Goal: Task Accomplishment & Management: Manage account settings

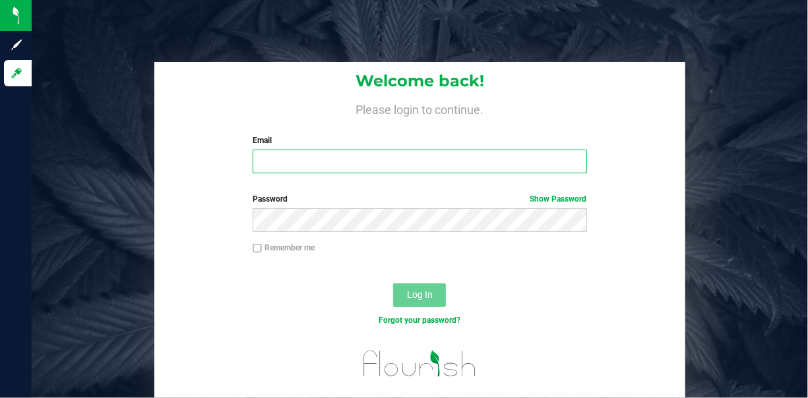
click at [456, 151] on input "Email" at bounding box center [419, 162] width 334 height 24
type input "[EMAIL_ADDRESS][DOMAIN_NAME]"
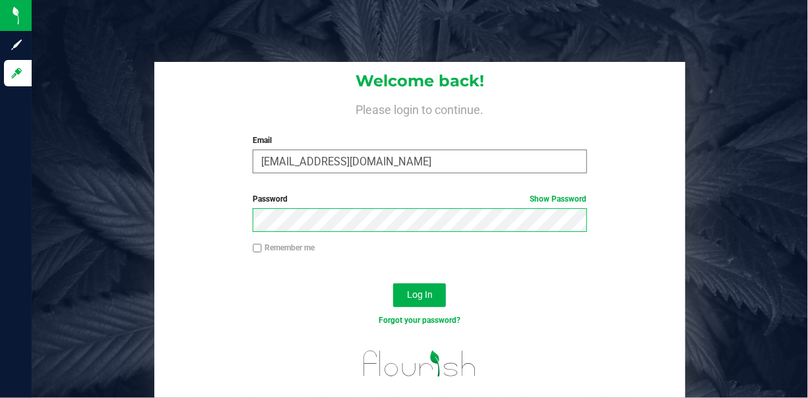
click at [393, 283] on button "Log In" at bounding box center [419, 295] width 53 height 24
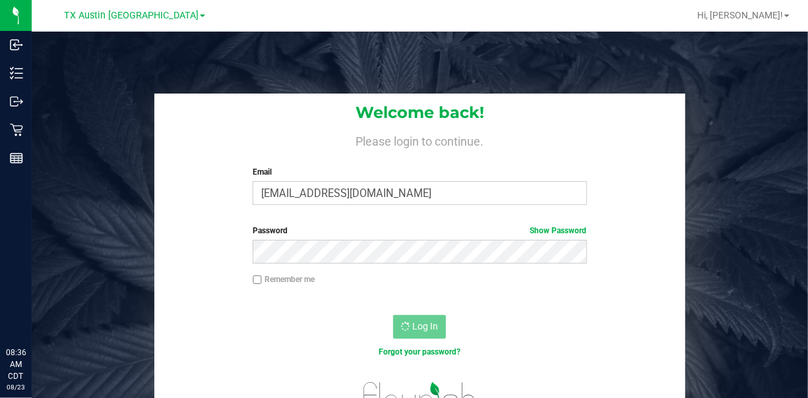
click at [309, 95] on div "Welcome back! Please login to continue. Email [EMAIL_ADDRESS][DOMAIN_NAME] Requ…" at bounding box center [419, 155] width 531 height 122
click at [194, 147] on h4 "Please login to continue." at bounding box center [419, 140] width 531 height 16
click at [426, 295] on div "Remember me" at bounding box center [419, 286] width 531 height 25
click at [139, 181] on div "Welcome back! Please login to continue. Email [EMAIL_ADDRESS][DOMAIN_NAME] Requ…" at bounding box center [420, 262] width 796 height 337
click at [409, 212] on div "Welcome back! Please login to continue. Email [EMAIL_ADDRESS][DOMAIN_NAME] Requ…" at bounding box center [419, 155] width 531 height 122
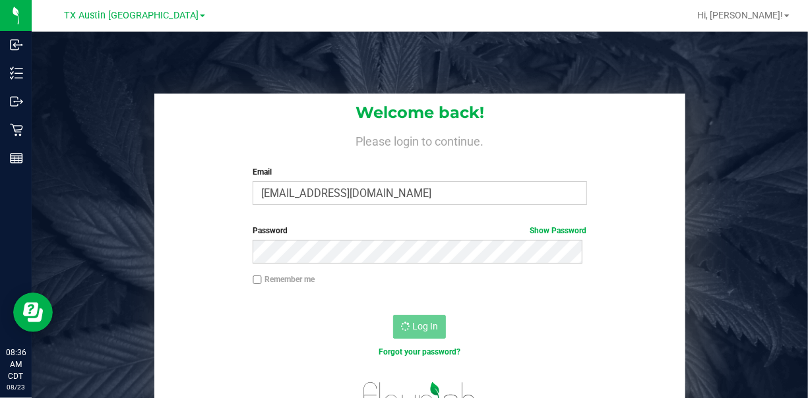
click at [205, 207] on div "Welcome back! Please login to continue. Email [EMAIL_ADDRESS][DOMAIN_NAME] Requ…" at bounding box center [419, 155] width 531 height 122
click at [357, 229] on label "Password Show Password" at bounding box center [419, 231] width 334 height 12
click at [143, 19] on span "TX Austin [GEOGRAPHIC_DATA]" at bounding box center [131, 16] width 134 height 12
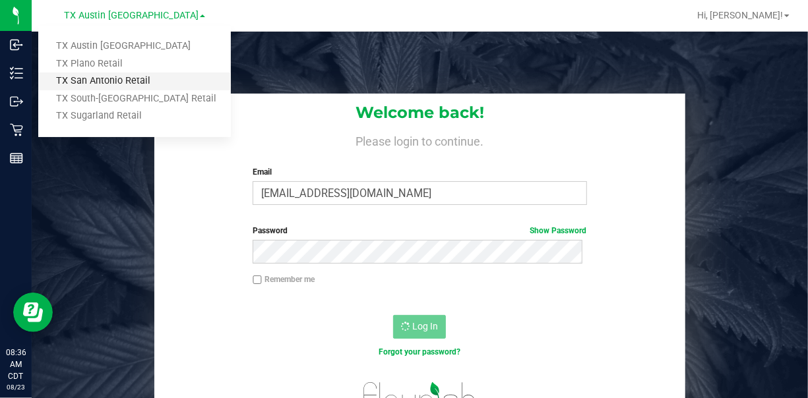
click at [108, 80] on link "TX San Antonio Retail" at bounding box center [134, 82] width 193 height 18
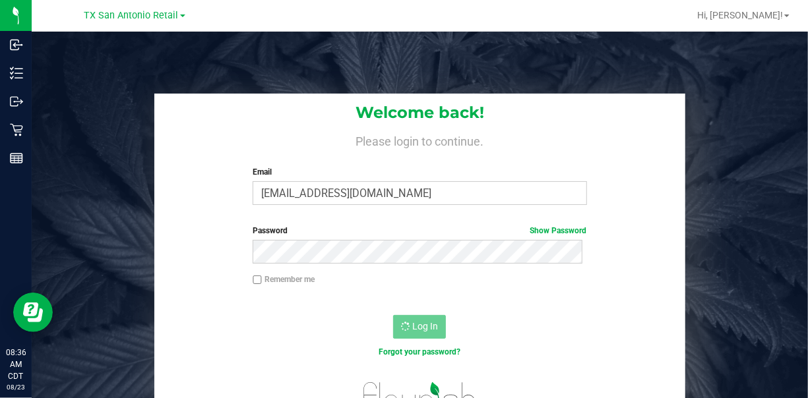
click at [463, 24] on div at bounding box center [462, 16] width 452 height 26
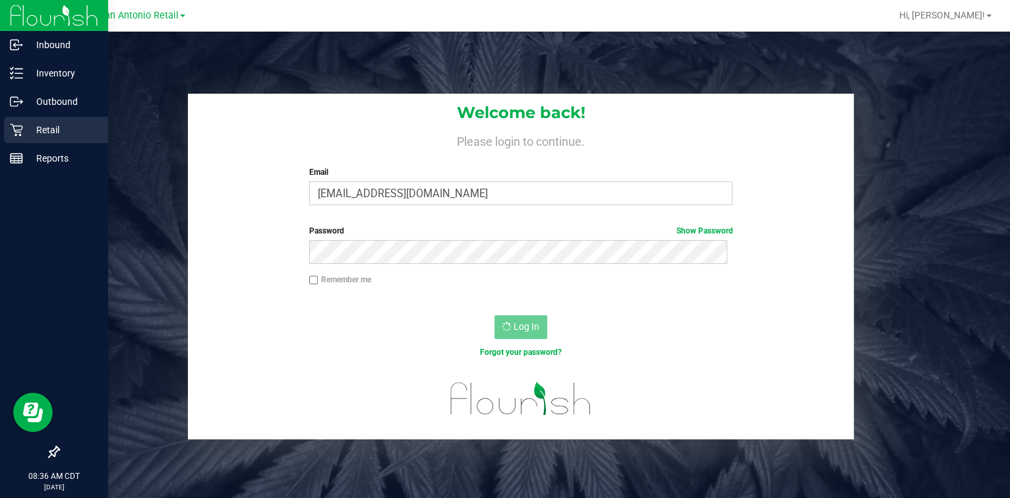
click at [18, 127] on icon at bounding box center [16, 129] width 13 height 13
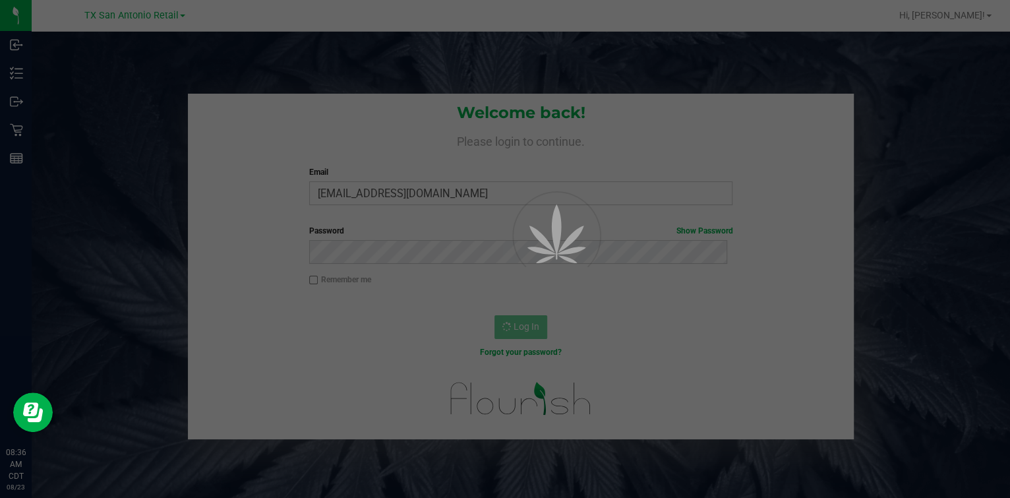
click at [264, 37] on div at bounding box center [505, 249] width 1010 height 498
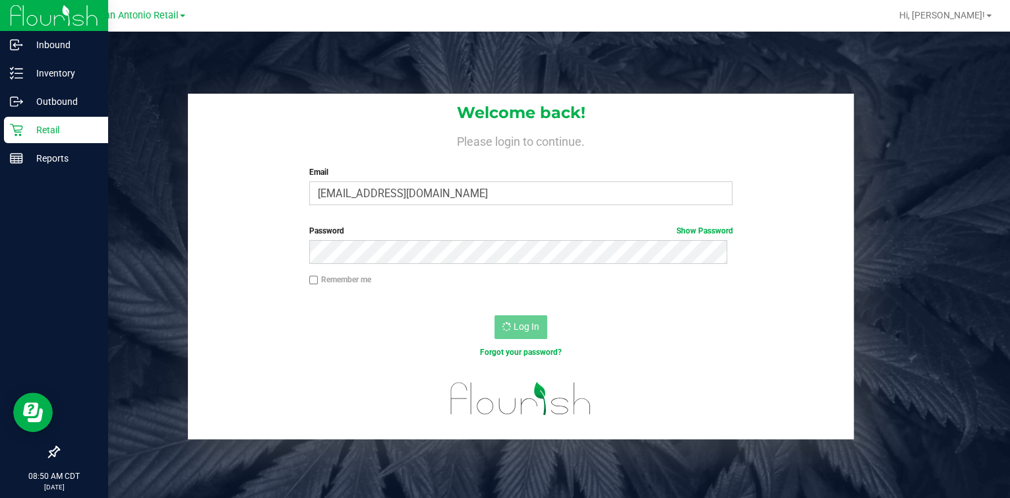
click at [24, 131] on p "Retail" at bounding box center [62, 130] width 79 height 16
